Goal: Task Accomplishment & Management: Use online tool/utility

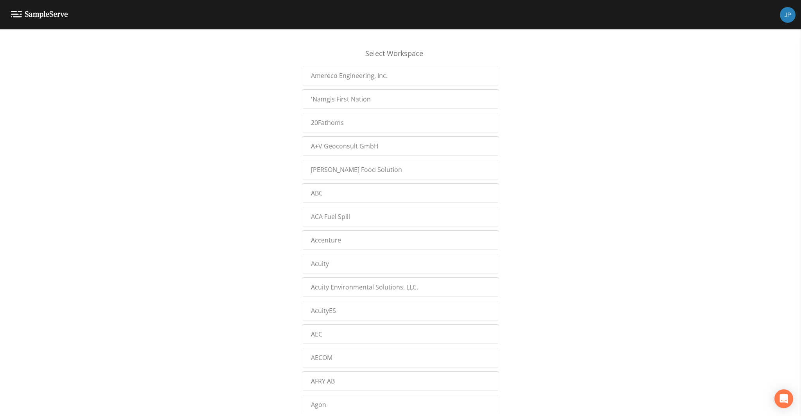
click at [272, 135] on div "Select Workspace Amereco Engineering, Inc. 'Namgis First Nation 20Fathoms A+V G…" at bounding box center [400, 224] width 801 height 376
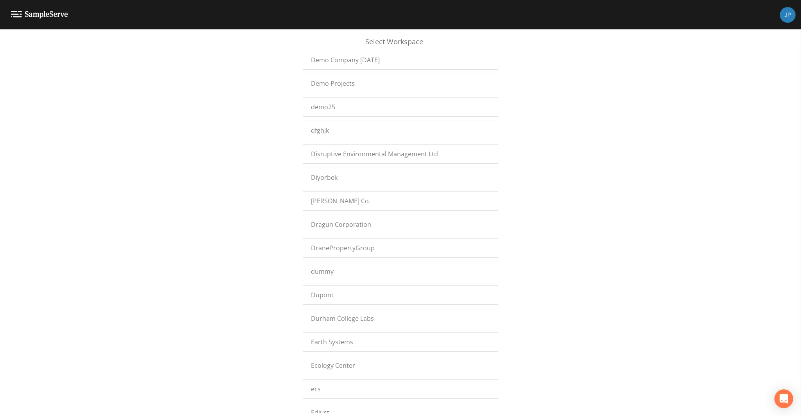
scroll to position [8316, 0]
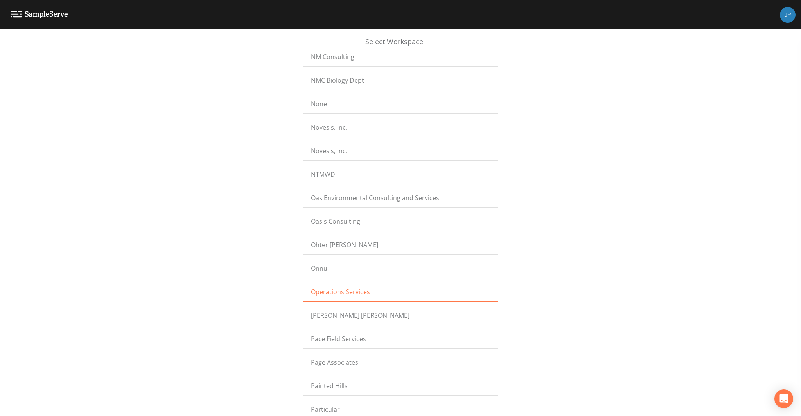
click at [342, 287] on span "Operations Services" at bounding box center [340, 291] width 59 height 9
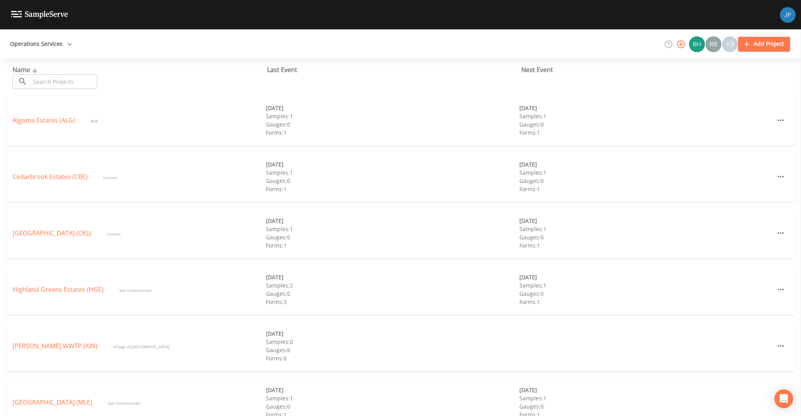
click at [211, 147] on div "Algoma Estates (ALG) RHP 09/01/2025 Samples: 1 Gauges: 0 Forms: 1 09/08/2025 Sa…" at bounding box center [400, 123] width 801 height 56
click at [58, 179] on link "Cedarbrook Estates (CBE)" at bounding box center [50, 176] width 75 height 9
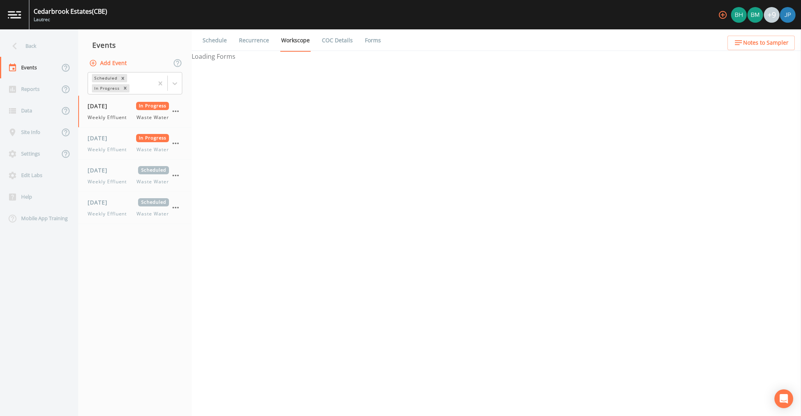
select select "092b3f94-5697-4c94-9891-da161916fdbb"
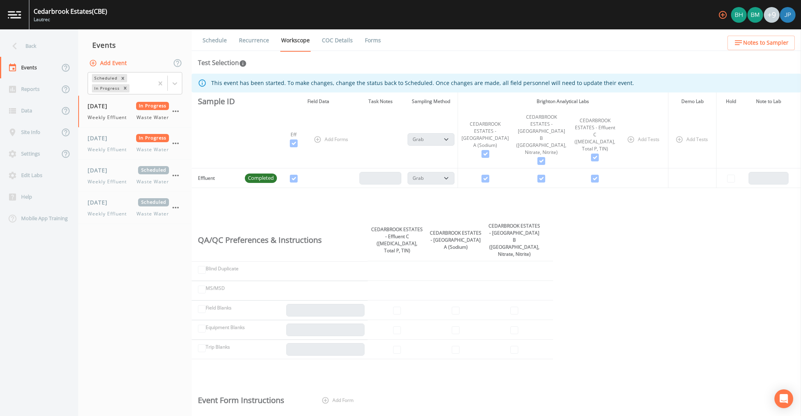
select select "092b3f94-5697-4c94-9891-da161916fdbb"
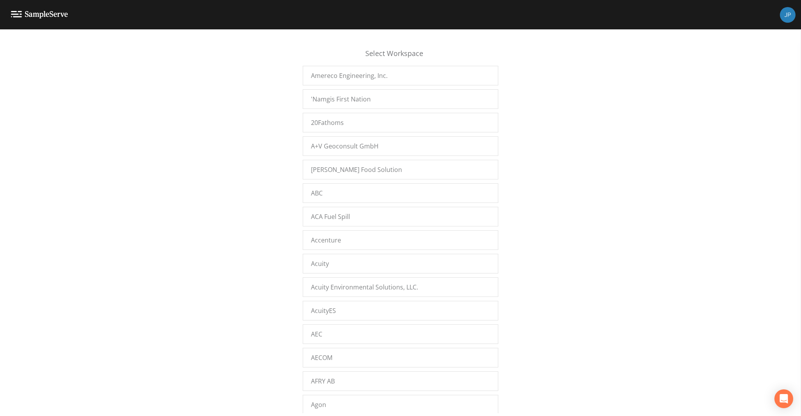
click at [261, 127] on div "Select Workspace Amereco Engineering, Inc. 'Namgis First Nation 20Fathoms A+V G…" at bounding box center [400, 224] width 801 height 376
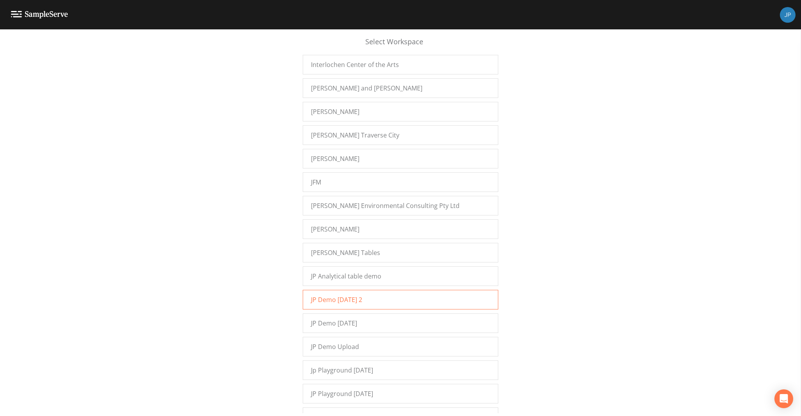
click at [324, 290] on div "JP Demo 12/7/2022 2" at bounding box center [401, 300] width 196 height 20
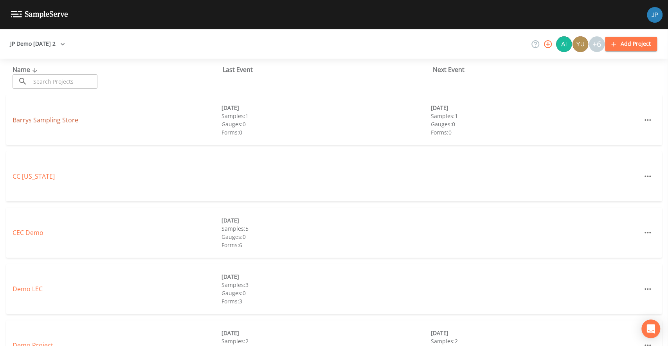
click at [54, 120] on link "Barrys Sampling Store" at bounding box center [46, 120] width 66 height 9
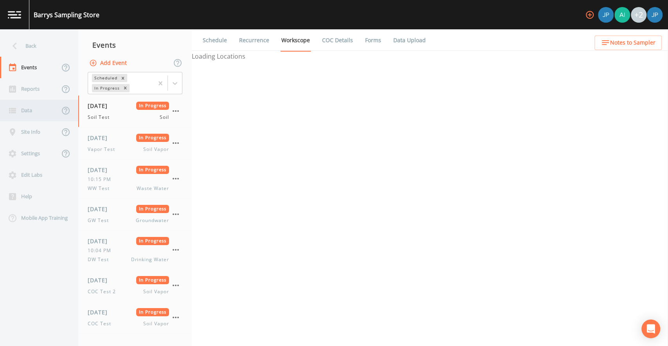
select select "81f74fd7-e6e8-40d9-9112-20912b776671"
select select "bd59903d-d878-48f2-a48b-25dbed2cbb1f"
select select "81f74fd7-e6e8-40d9-9112-20912b776671"
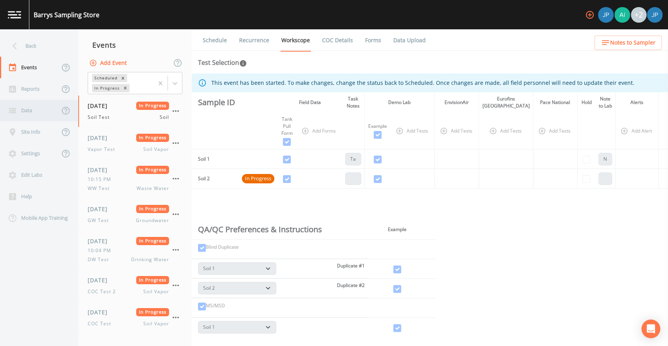
click at [43, 104] on div "Data" at bounding box center [29, 111] width 59 height 22
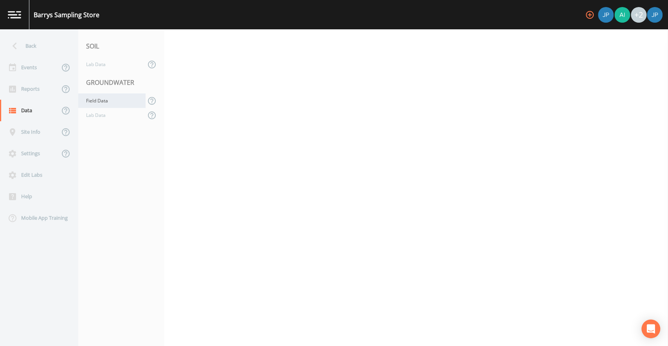
click at [102, 100] on div "Field Data" at bounding box center [111, 101] width 67 height 14
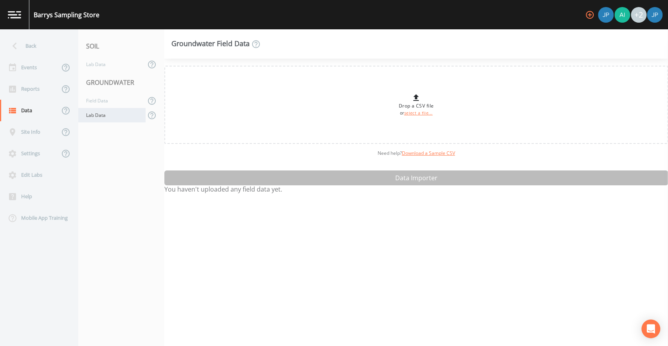
click at [128, 117] on div "Lab Data" at bounding box center [111, 115] width 67 height 14
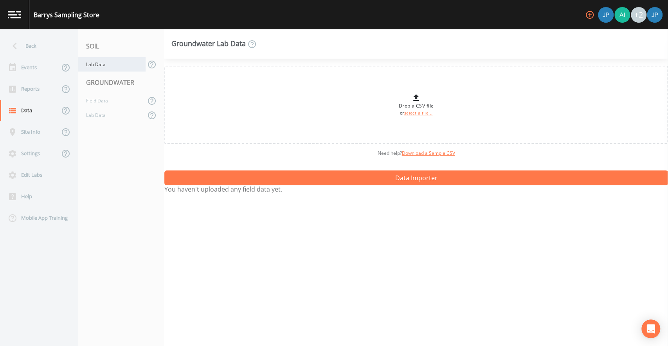
click at [110, 65] on div "Lab Data" at bounding box center [111, 64] width 67 height 14
click at [45, 45] on div "Back" at bounding box center [35, 46] width 70 height 22
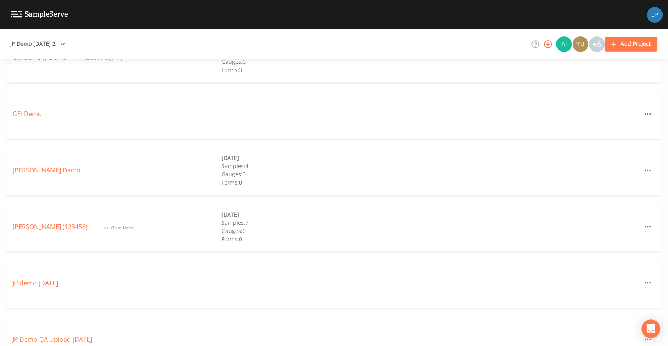
scroll to position [876, 0]
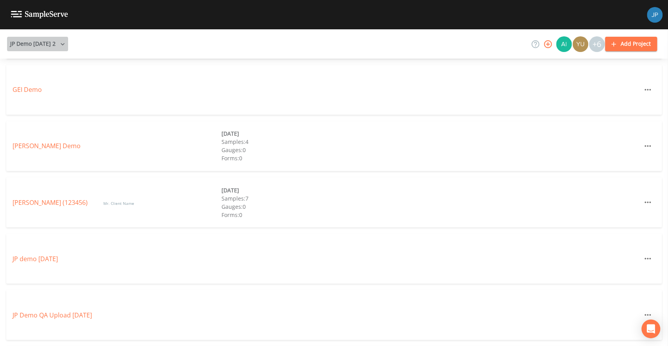
click at [34, 49] on button "JP Demo 12/7/2022 2" at bounding box center [37, 44] width 61 height 14
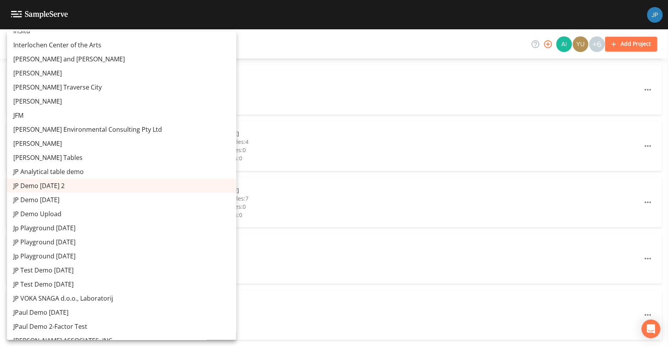
scroll to position [5603, 0]
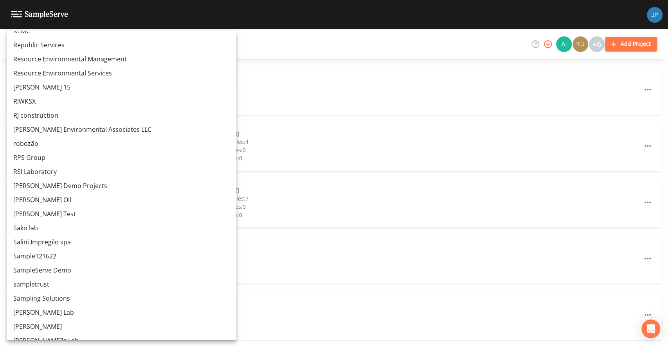
click at [67, 190] on link "[PERSON_NAME] Demo Projects" at bounding box center [121, 186] width 229 height 14
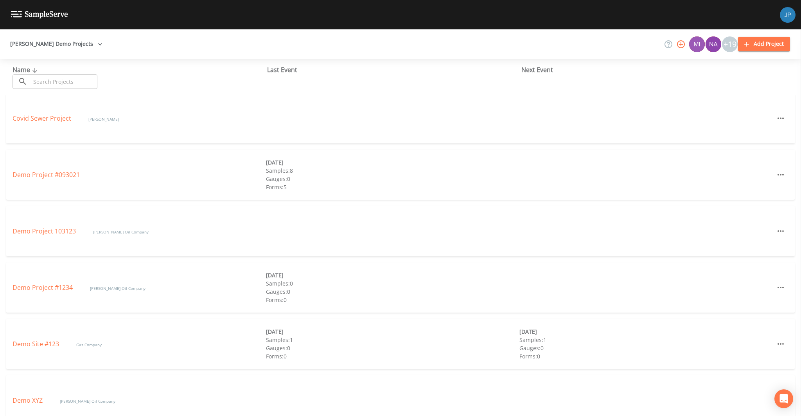
scroll to position [305, 0]
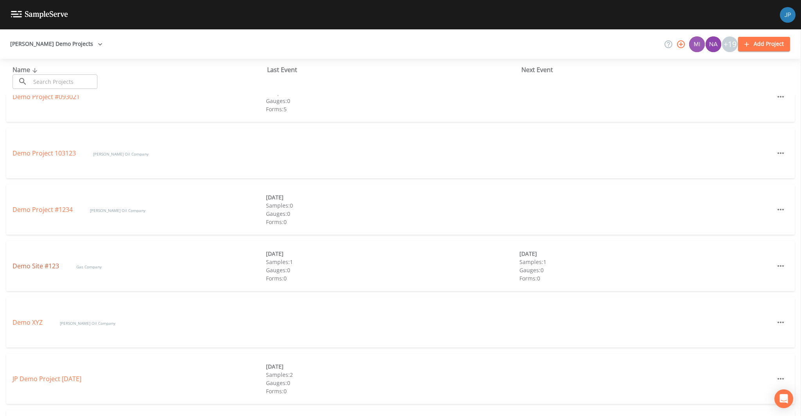
click at [44, 266] on link "Demo Site #123" at bounding box center [37, 265] width 48 height 9
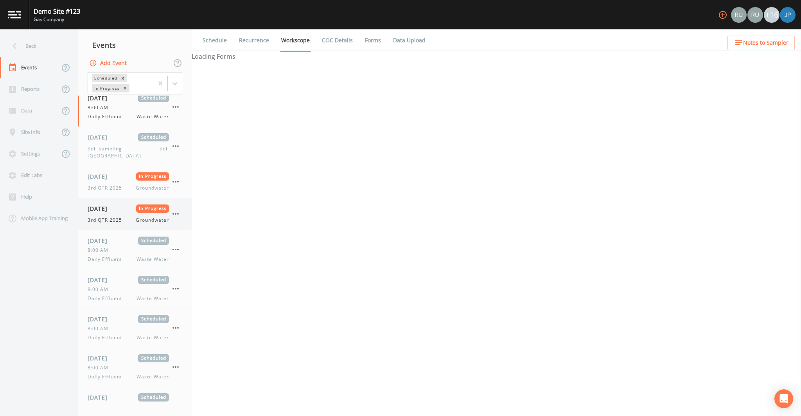
select select "092b3f94-5697-4c94-9891-da161916fdbb"
select select "b6a3c313-748b-4795-a028-792ad310bd60"
select select "4e3bf83b-94ef-4f8e-9ae1-99497c3e212a"
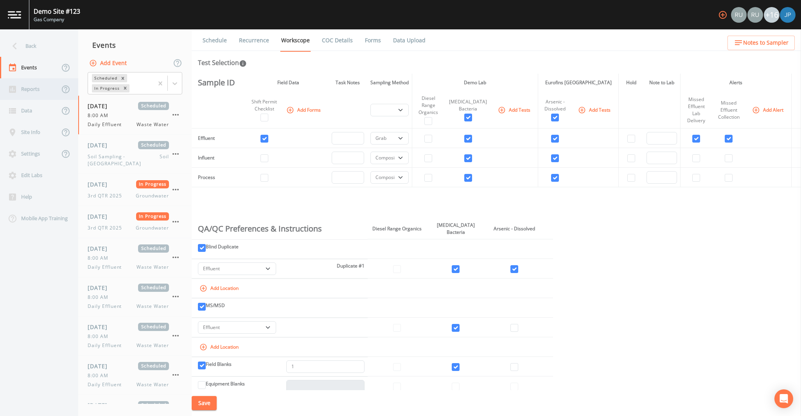
click at [36, 94] on div "Reports" at bounding box center [29, 89] width 59 height 22
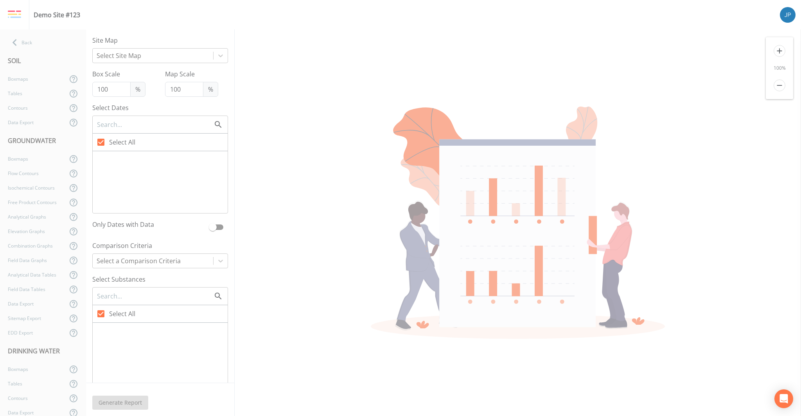
type input "77"
type input "250"
checkbox input "false"
checkbox input "true"
checkbox input "false"
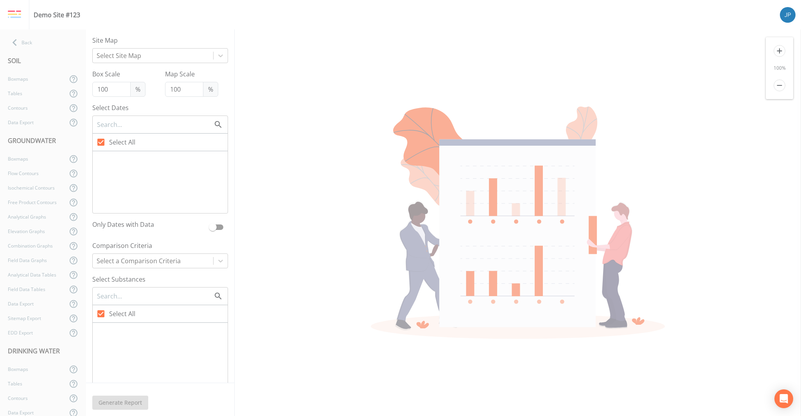
checkbox input "false"
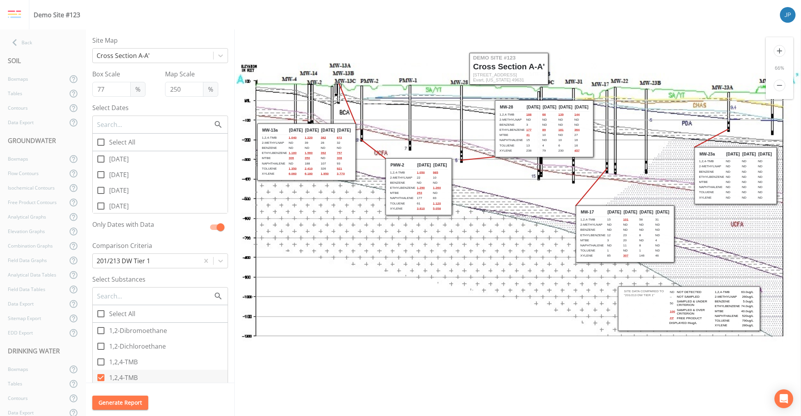
drag, startPoint x: 393, startPoint y: 122, endPoint x: 394, endPoint y: 145, distance: 23.1
click at [394, 145] on icon at bounding box center [519, 201] width 567 height 299
click at [396, 146] on icon at bounding box center [521, 201] width 567 height 299
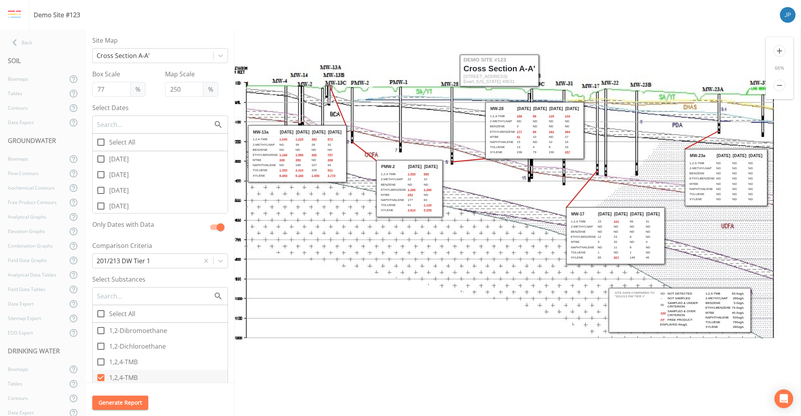
drag, startPoint x: 396, startPoint y: 146, endPoint x: 385, endPoint y: 148, distance: 11.1
click at [385, 148] on icon at bounding box center [510, 203] width 567 height 299
drag, startPoint x: 407, startPoint y: 169, endPoint x: 400, endPoint y: 164, distance: 8.9
click at [400, 164] on th "[DATE]" at bounding box center [408, 161] width 16 height 9
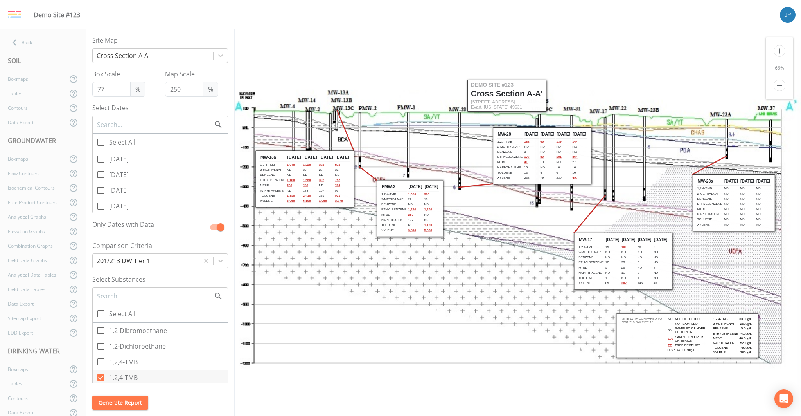
drag, startPoint x: 463, startPoint y: 202, endPoint x: 470, endPoint y: 227, distance: 26.0
click at [470, 227] on icon at bounding box center [517, 228] width 567 height 299
click at [47, 45] on div "Back" at bounding box center [39, 42] width 78 height 14
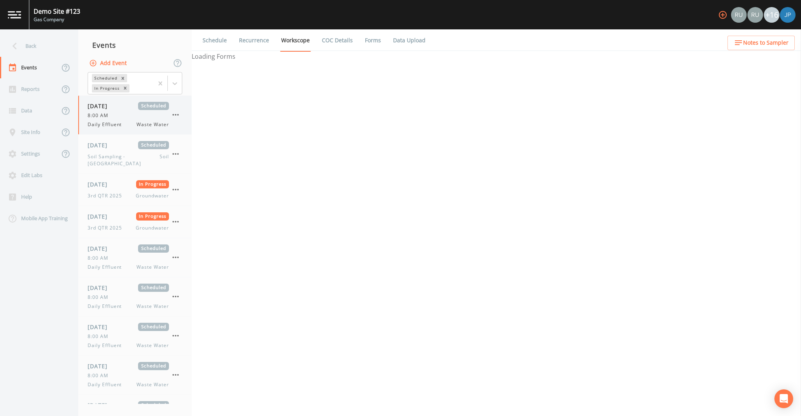
select select "092b3f94-5697-4c94-9891-da161916fdbb"
select select "b6a3c313-748b-4795-a028-792ad310bd60"
select select "4e3bf83b-94ef-4f8e-9ae1-99497c3e212a"
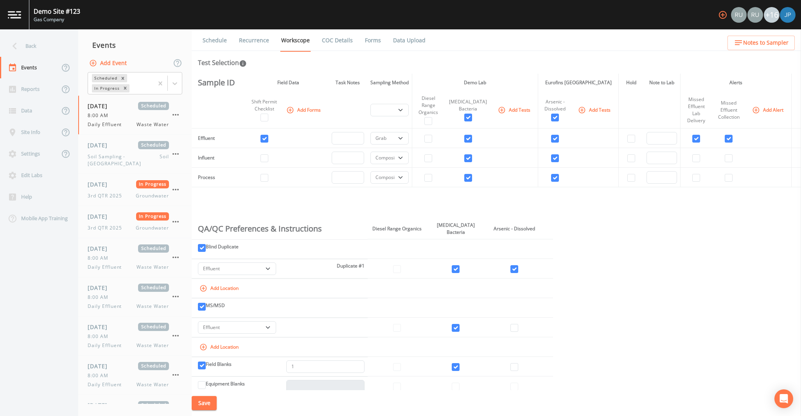
click at [403, 42] on link "Data Upload" at bounding box center [409, 40] width 35 height 22
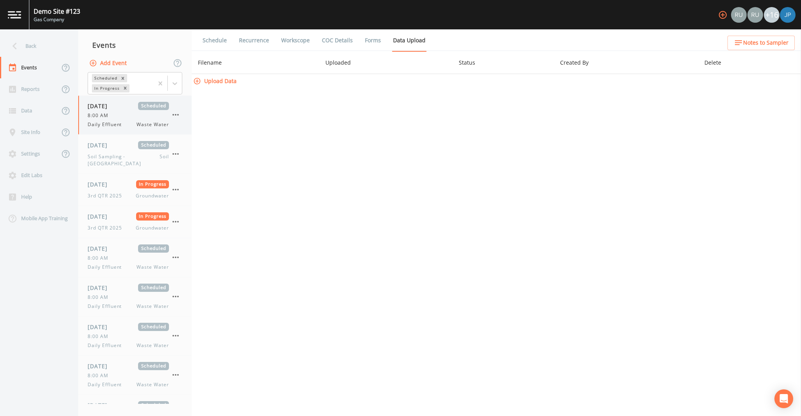
click at [135, 124] on div "Daily Effluent Waste Water" at bounding box center [128, 124] width 81 height 7
select select "092b3f94-5697-4c94-9891-da161916fdbb"
select select "b6a3c313-748b-4795-a028-792ad310bd60"
select select "4e3bf83b-94ef-4f8e-9ae1-99497c3e212a"
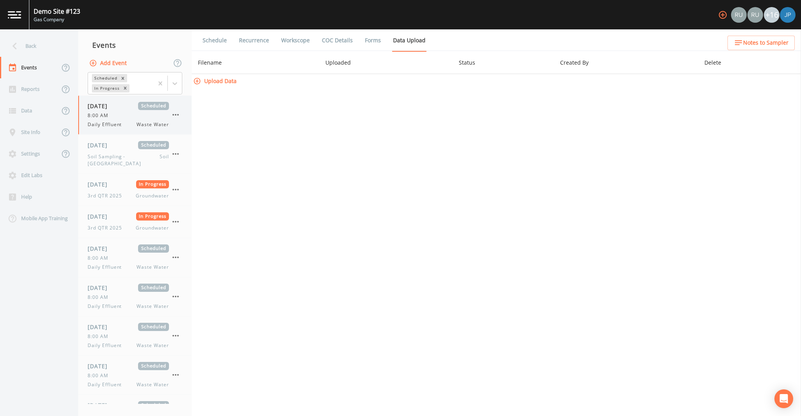
select select "4e3bf83b-94ef-4f8e-9ae1-99497c3e212a"
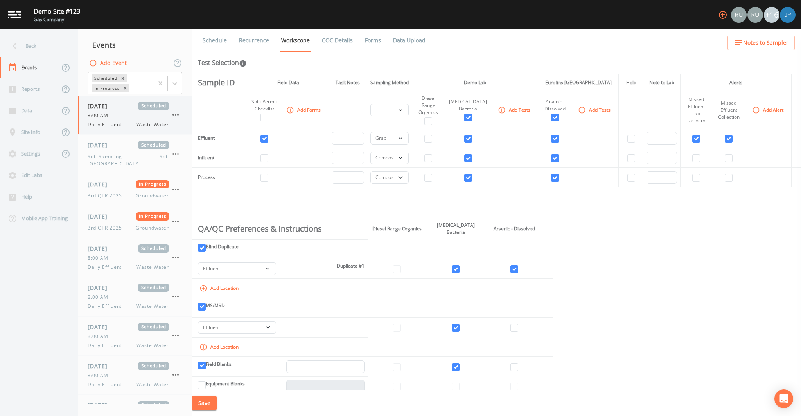
click at [147, 119] on div "[DATE] Scheduled 8:00 AM Daily Effluent Waste Water" at bounding box center [128, 115] width 81 height 26
select select "092b3f94-5697-4c94-9891-da161916fdbb"
select select "b6a3c313-748b-4795-a028-792ad310bd60"
select select "4e3bf83b-94ef-4f8e-9ae1-99497c3e212a"
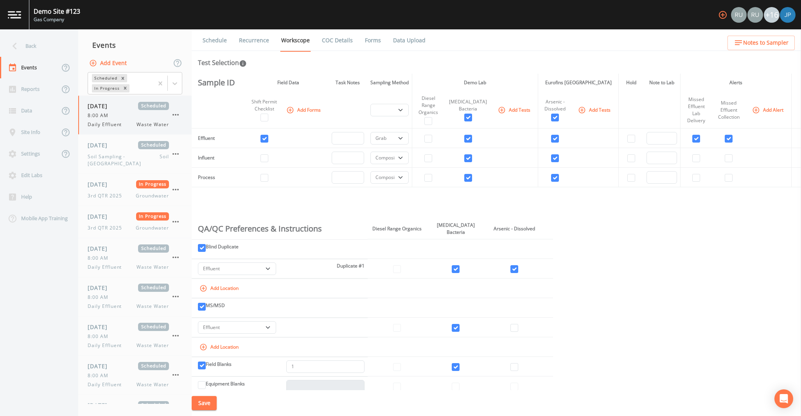
select select "4e3bf83b-94ef-4f8e-9ae1-99497c3e212a"
click at [411, 42] on link "Data Upload" at bounding box center [409, 40] width 35 height 22
